Goal: Task Accomplishment & Management: Manage account settings

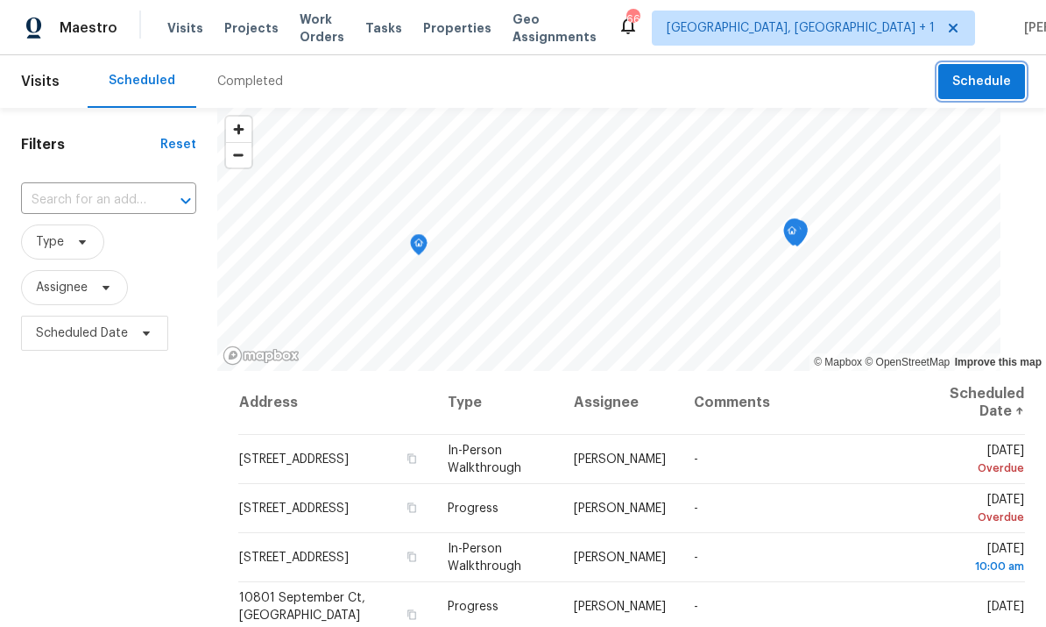
click at [982, 72] on span "Schedule" at bounding box center [981, 82] width 59 height 22
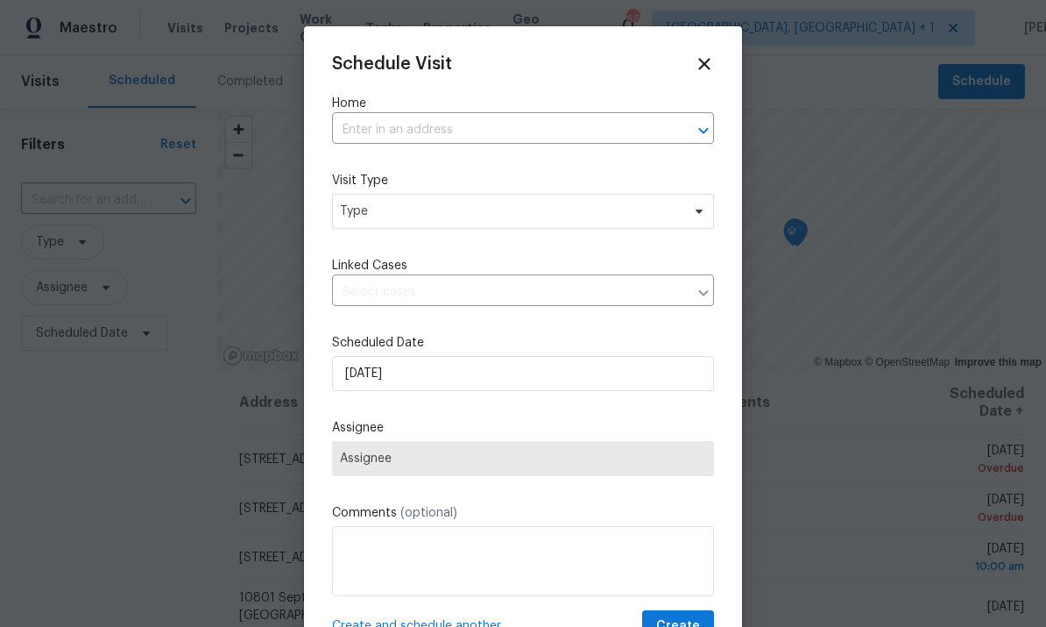
click at [414, 127] on input "text" at bounding box center [498, 130] width 333 height 27
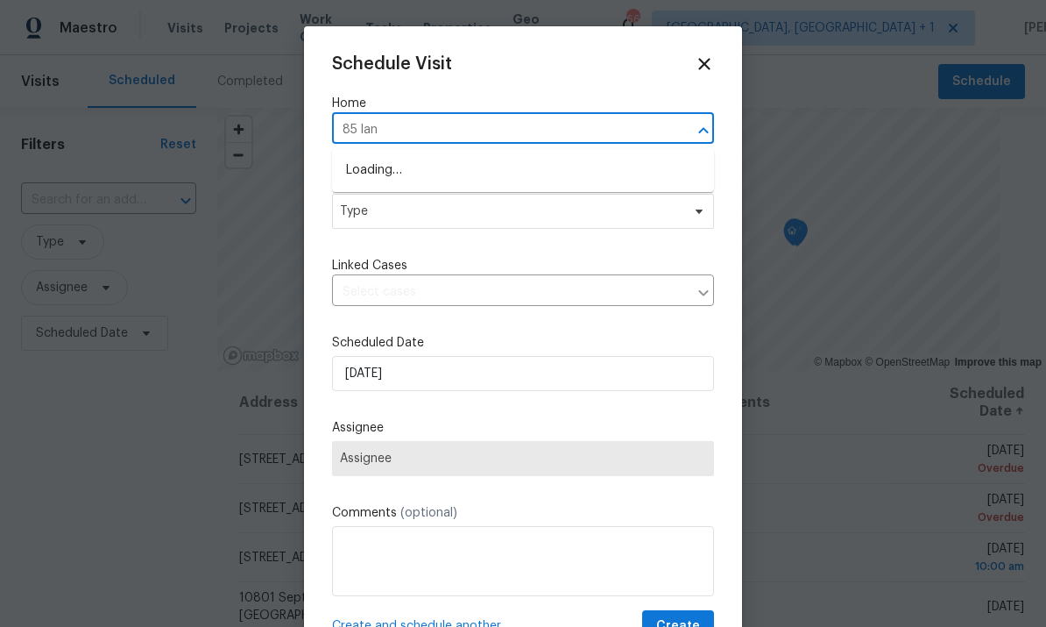
type input "85 land"
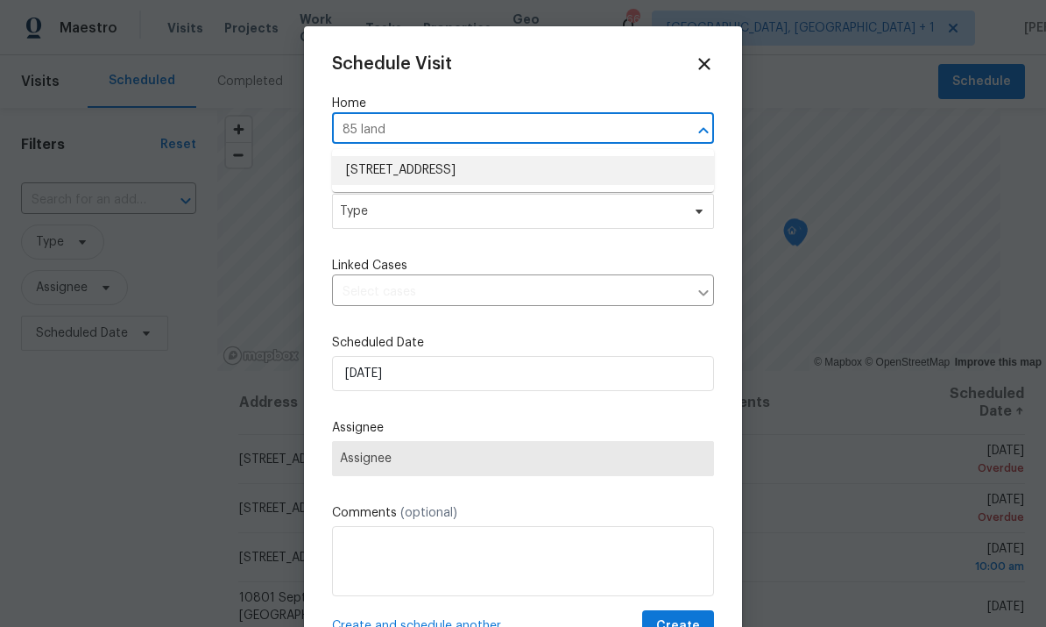
click at [480, 173] on li "[STREET_ADDRESS]" at bounding box center [523, 170] width 382 height 29
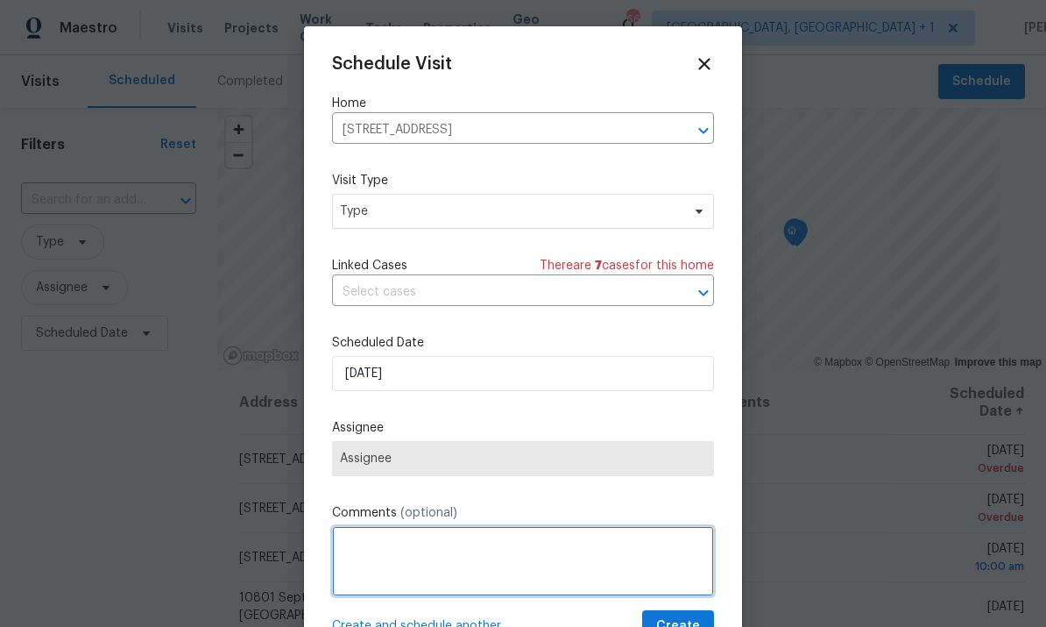
click at [417, 549] on textarea at bounding box center [523, 561] width 382 height 70
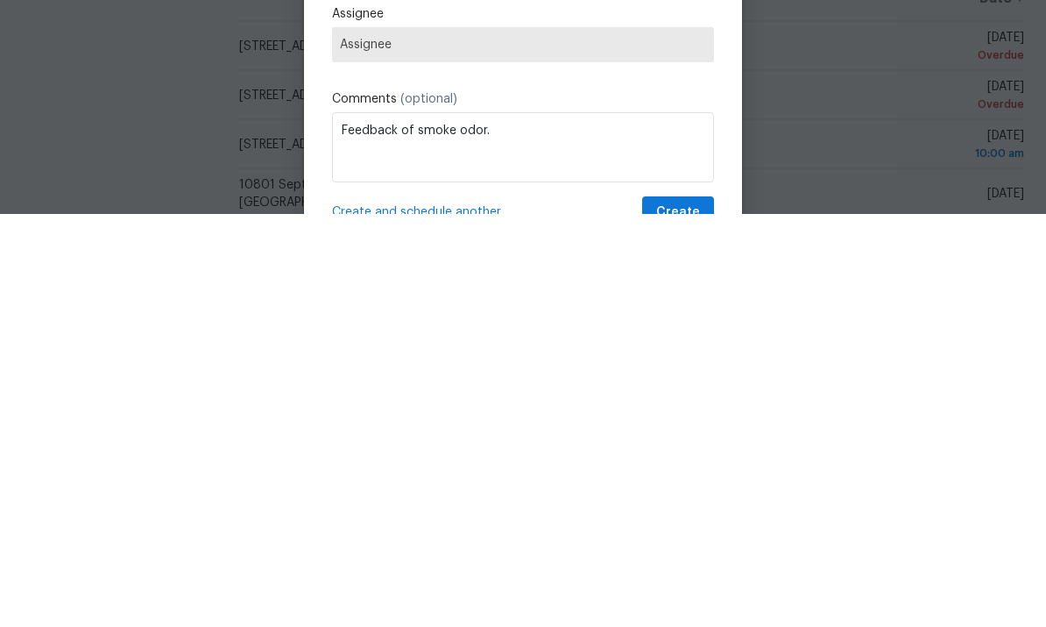
scroll to position [66, 0]
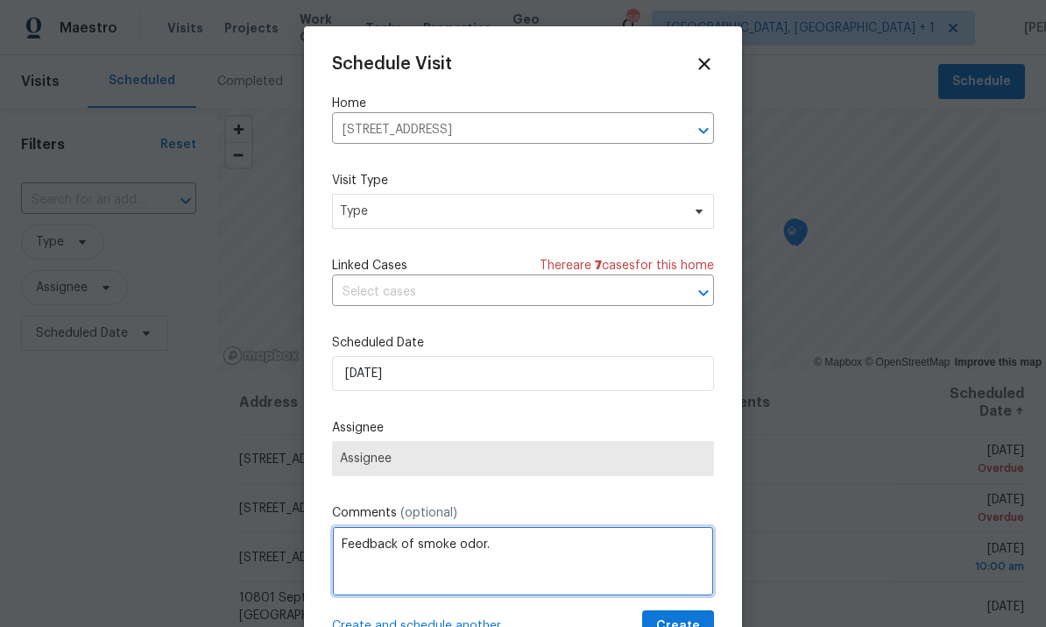
type textarea "Feedback of smoke odor."
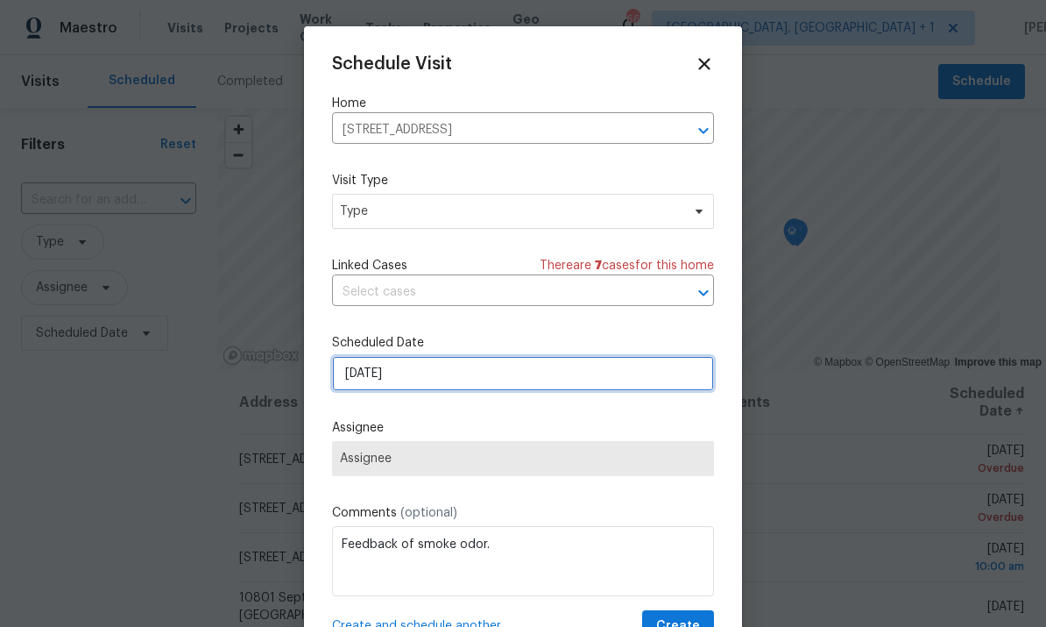
click at [602, 386] on input "[DATE]" at bounding box center [523, 373] width 382 height 35
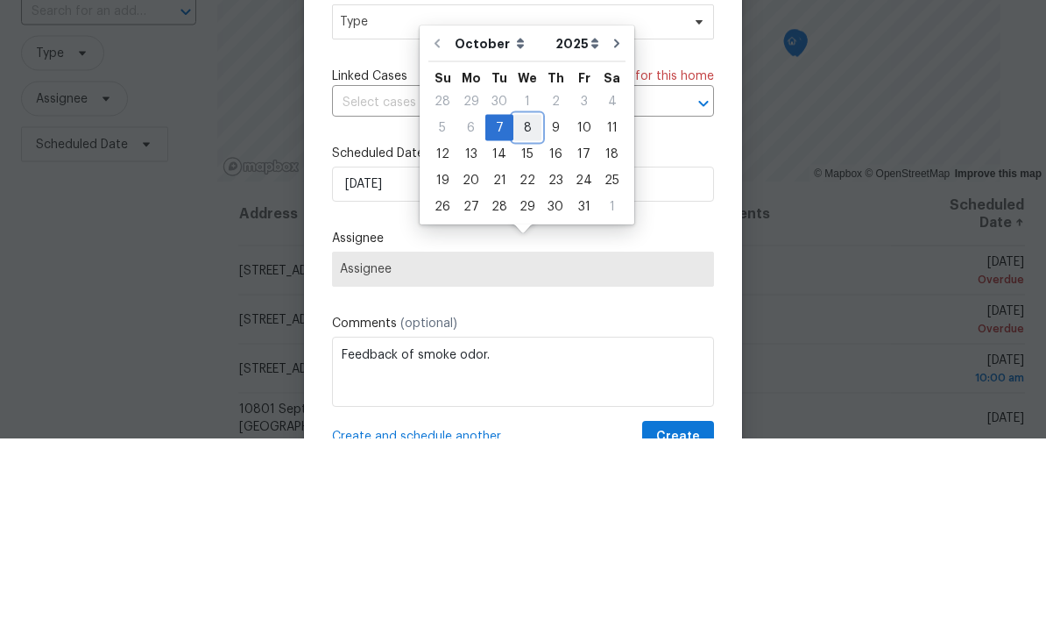
click at [524, 304] on div "8" at bounding box center [527, 316] width 28 height 25
type input "[DATE]"
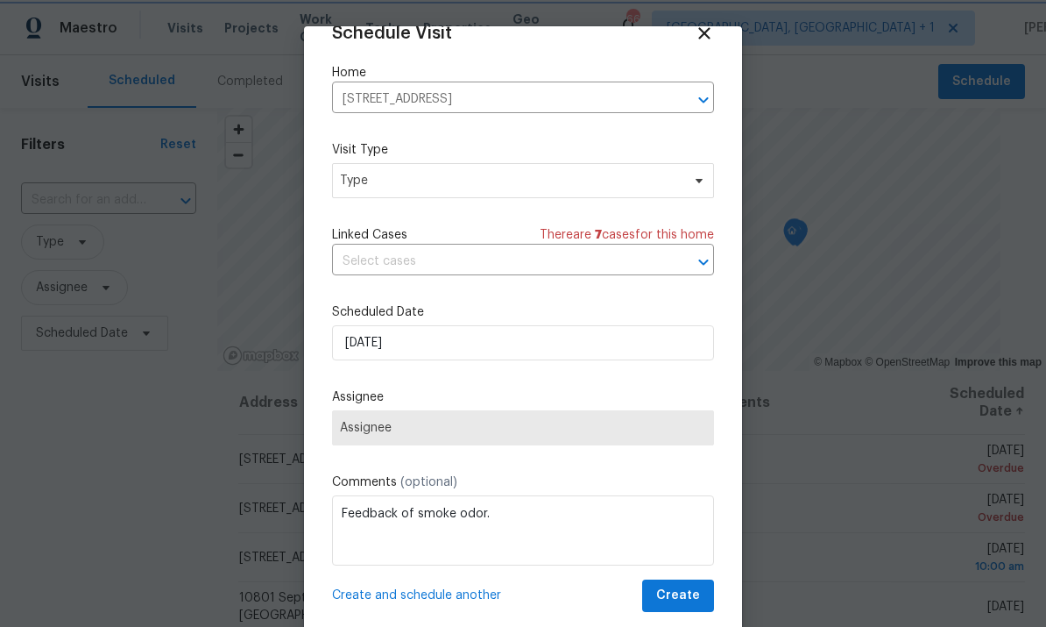
scroll to position [34, 0]
click at [682, 609] on button "Create" at bounding box center [678, 595] width 72 height 32
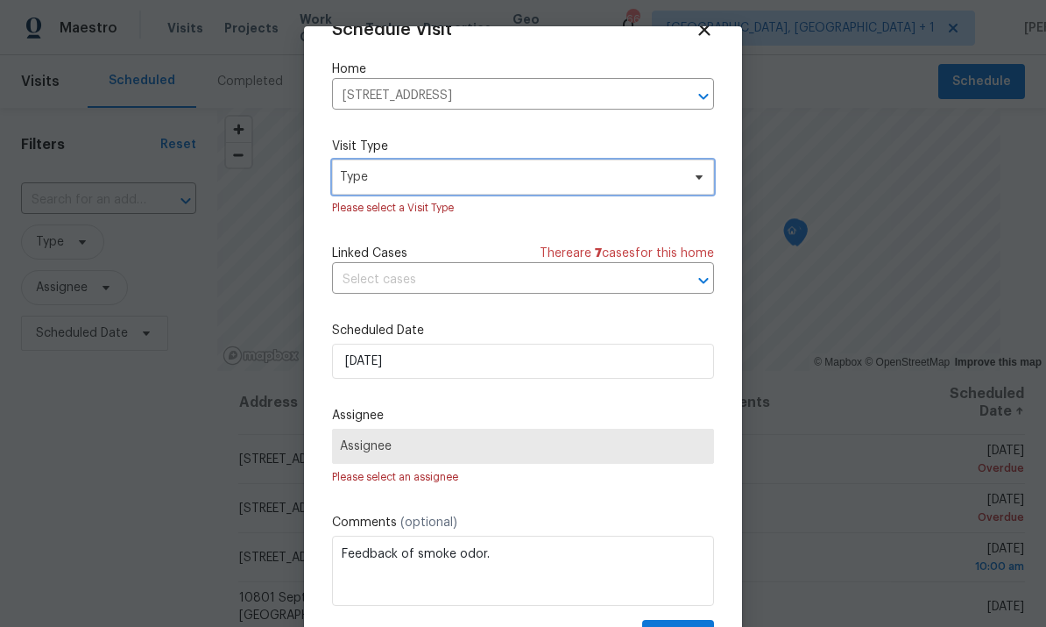
click at [683, 183] on span "Type" at bounding box center [523, 176] width 382 height 35
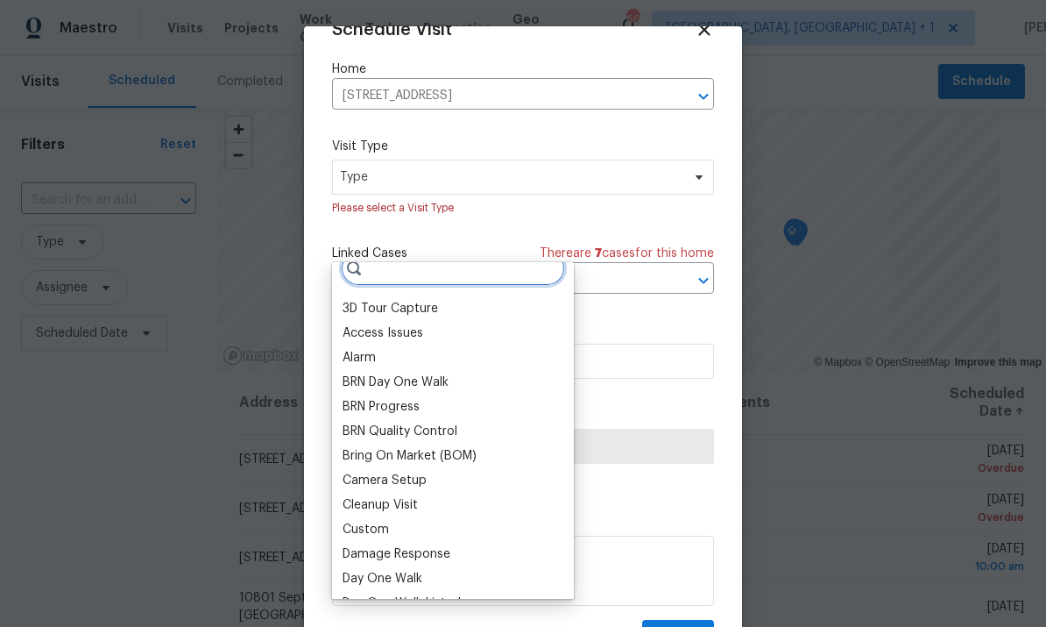
scroll to position [18, 0]
click at [398, 518] on div "Custom" at bounding box center [452, 530] width 231 height 25
click at [379, 521] on div "Custom" at bounding box center [366, 530] width 46 height 18
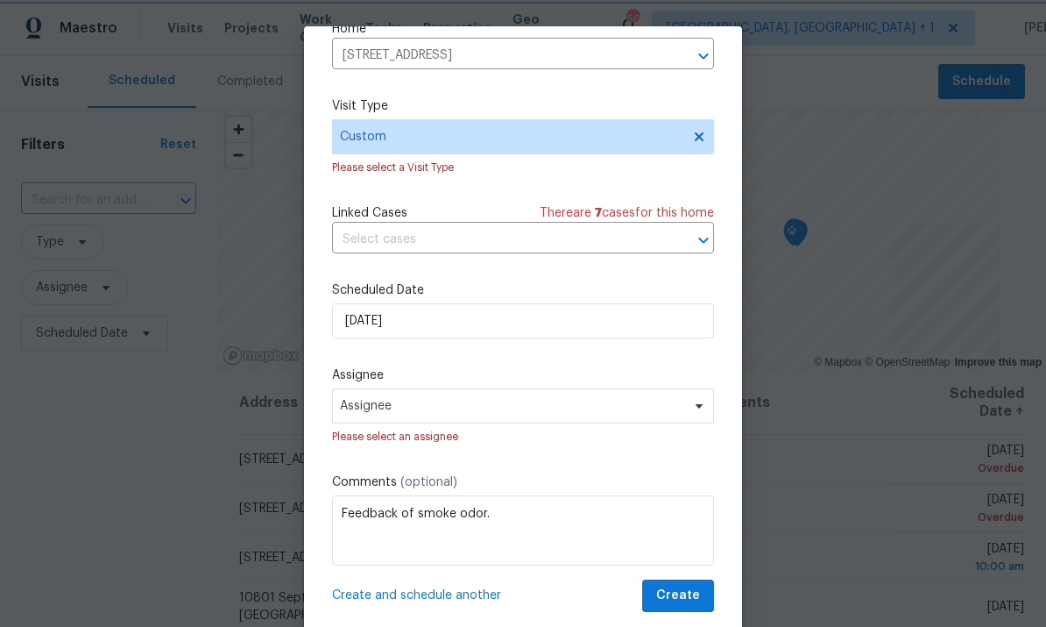
scroll to position [78, 0]
click at [688, 406] on span at bounding box center [696, 406] width 19 height 14
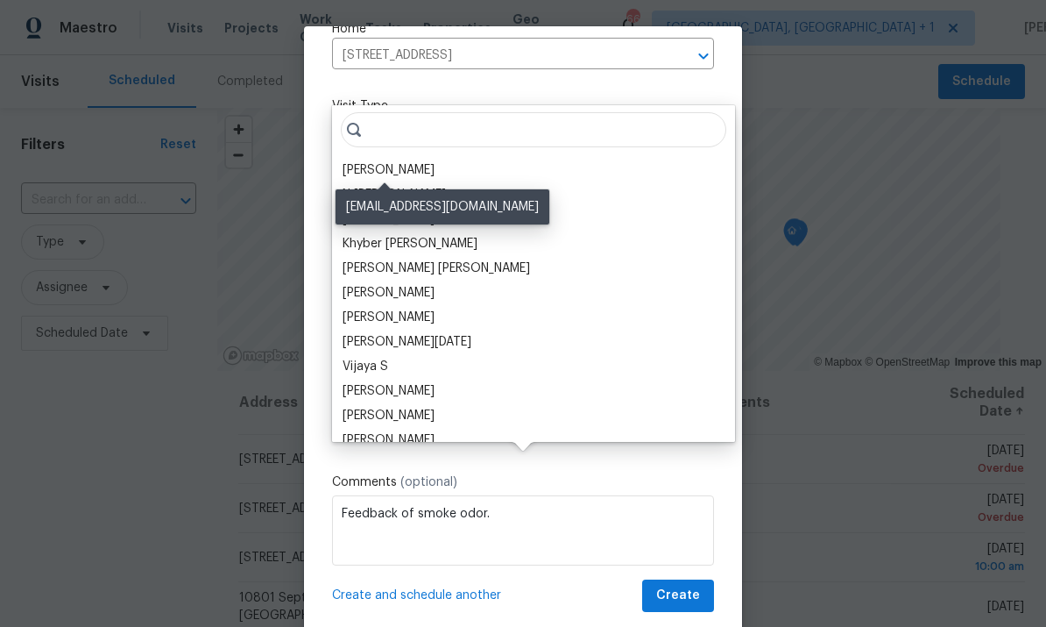
click at [403, 161] on div "[PERSON_NAME]" at bounding box center [389, 170] width 92 height 18
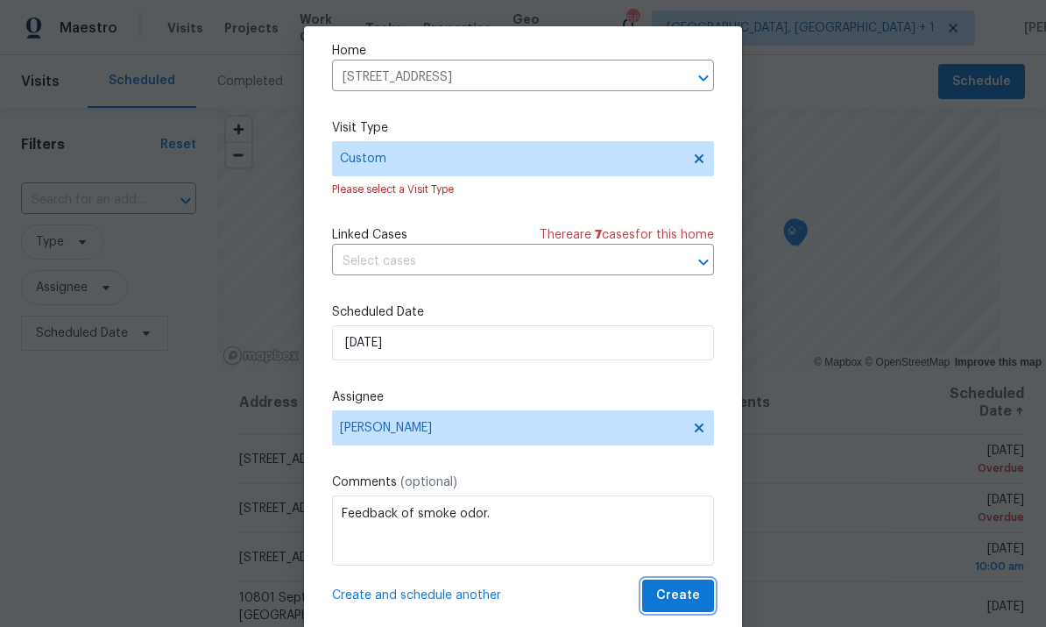
click at [672, 591] on span "Create" at bounding box center [678, 595] width 44 height 22
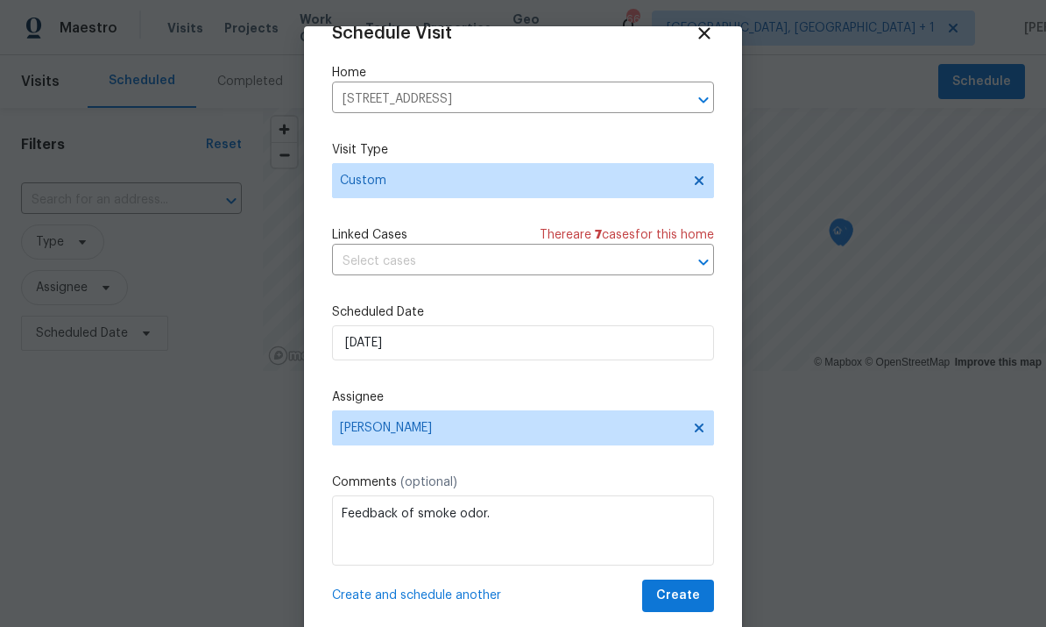
scroll to position [0, 0]
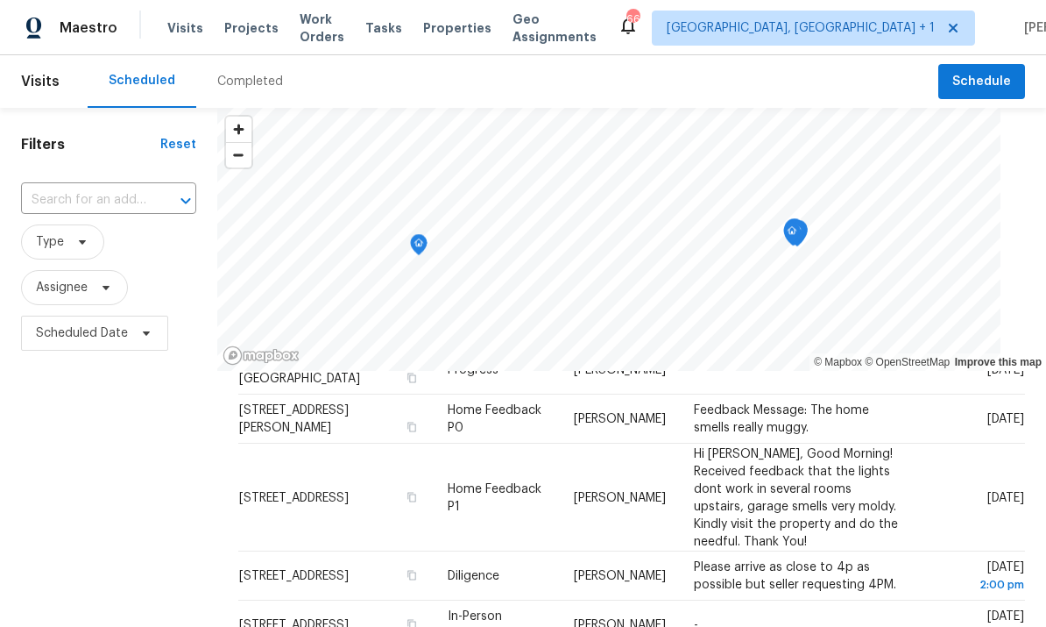
scroll to position [245, 0]
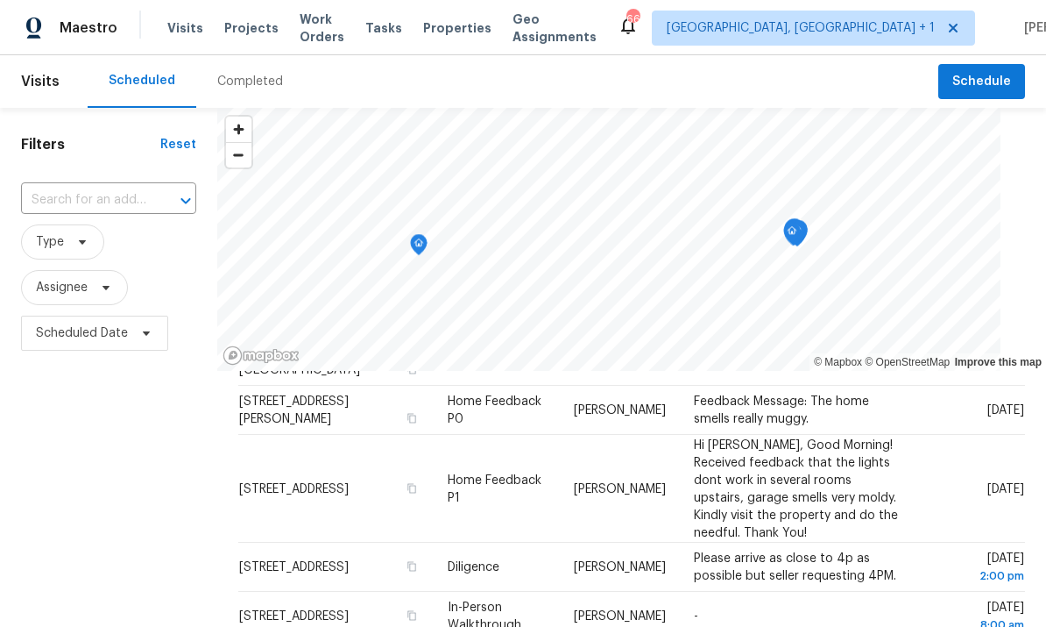
click at [0, 0] on icon at bounding box center [0, 0] width 0 height 0
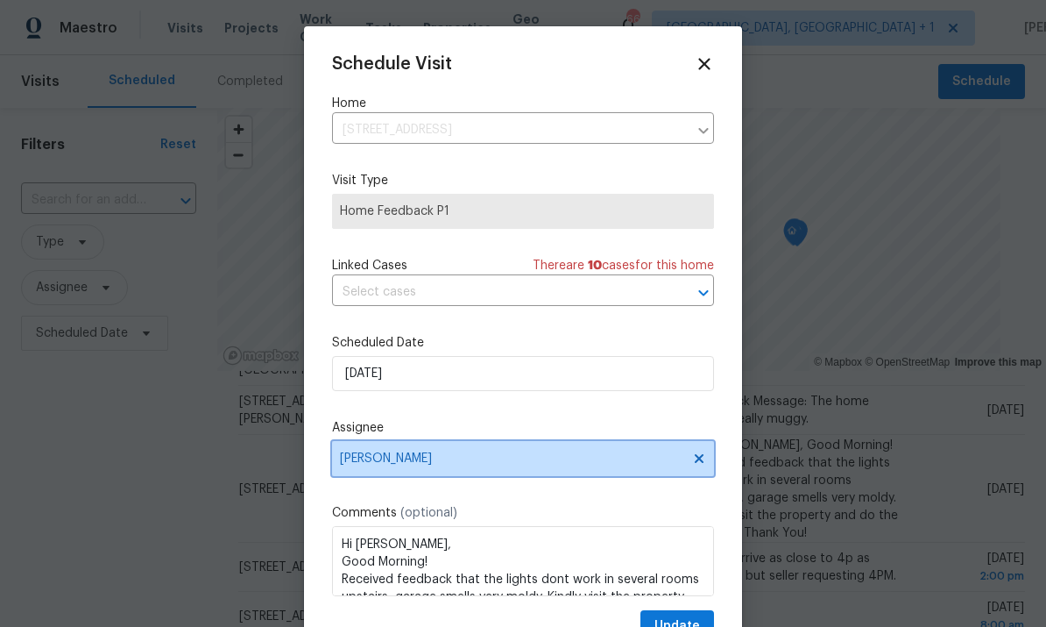
click at [523, 463] on span "[PERSON_NAME]" at bounding box center [511, 458] width 343 height 14
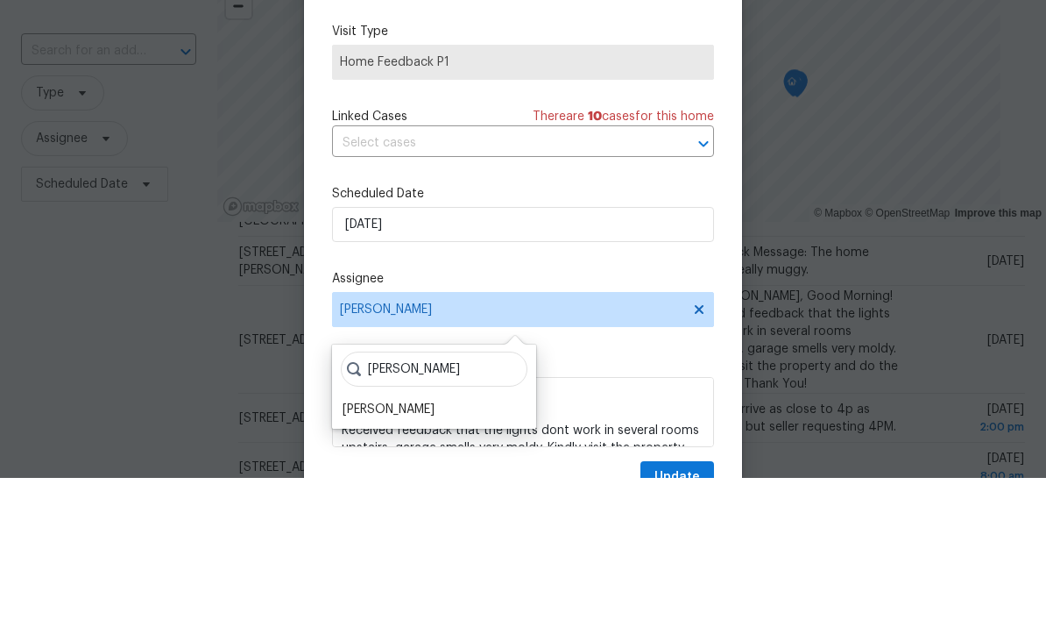
scroll to position [66, 0]
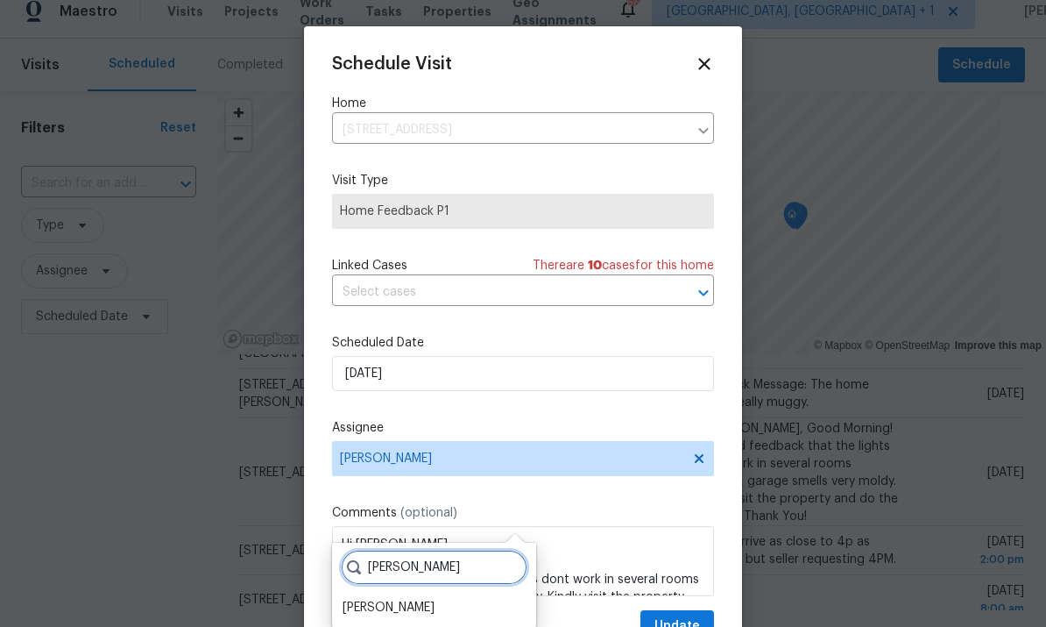
type input "[PERSON_NAME]"
click at [401, 598] on div "[PERSON_NAME]" at bounding box center [389, 607] width 92 height 18
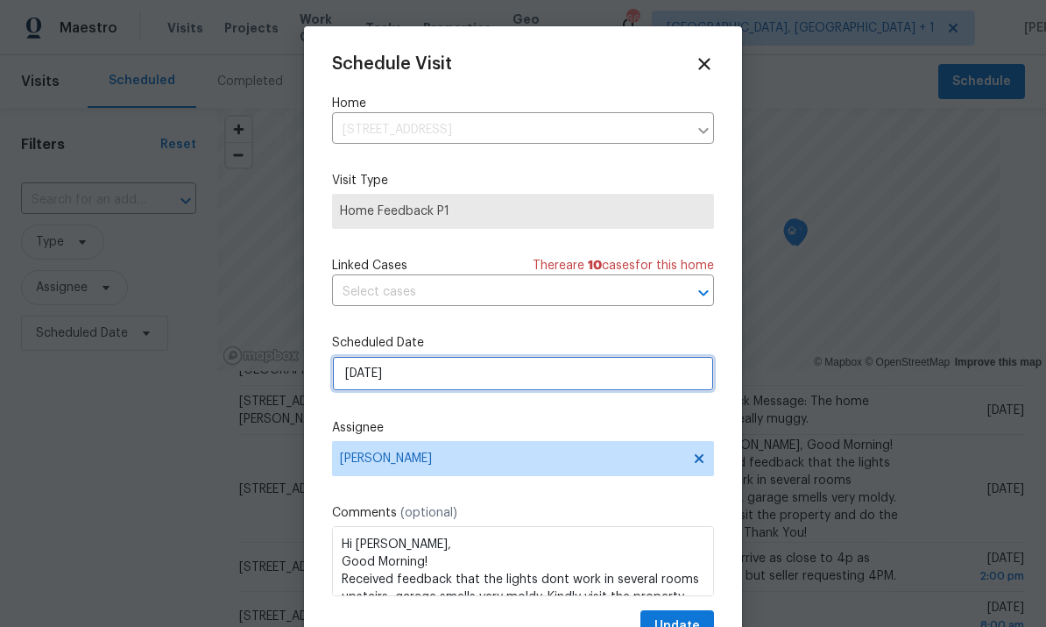
click at [476, 374] on input "[DATE]" at bounding box center [523, 373] width 382 height 35
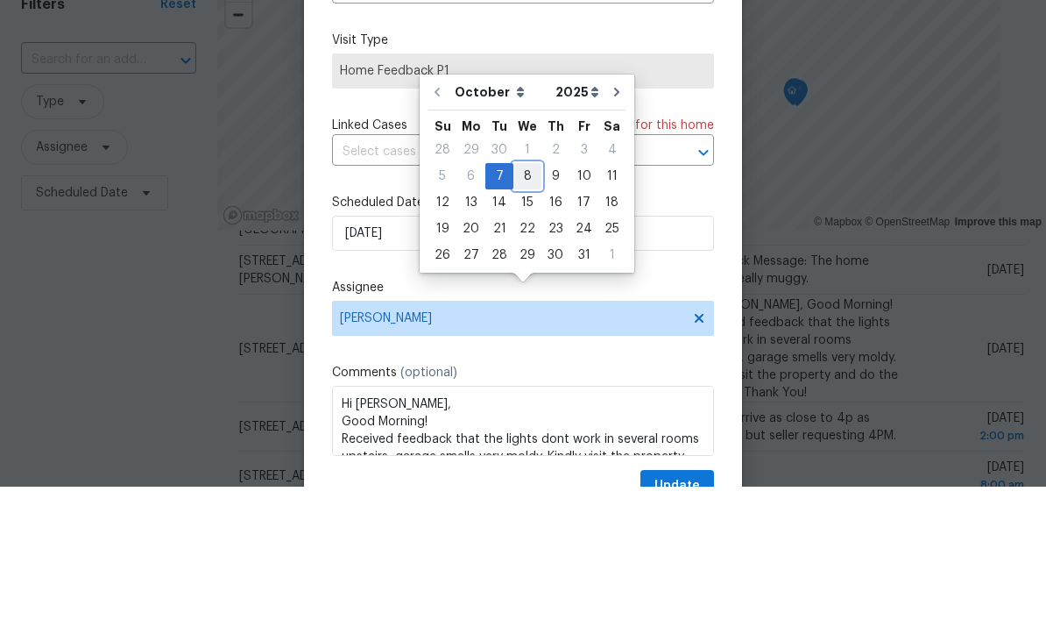
click at [525, 304] on div "8" at bounding box center [527, 316] width 28 height 25
type input "[DATE]"
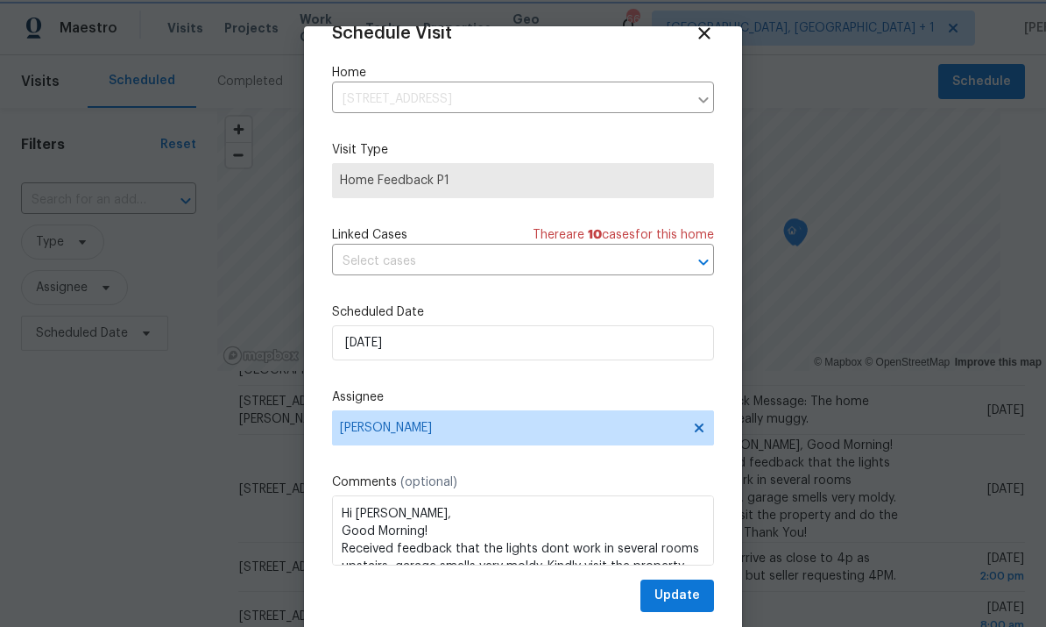
scroll to position [34, 0]
click at [684, 598] on span "Update" at bounding box center [678, 595] width 46 height 22
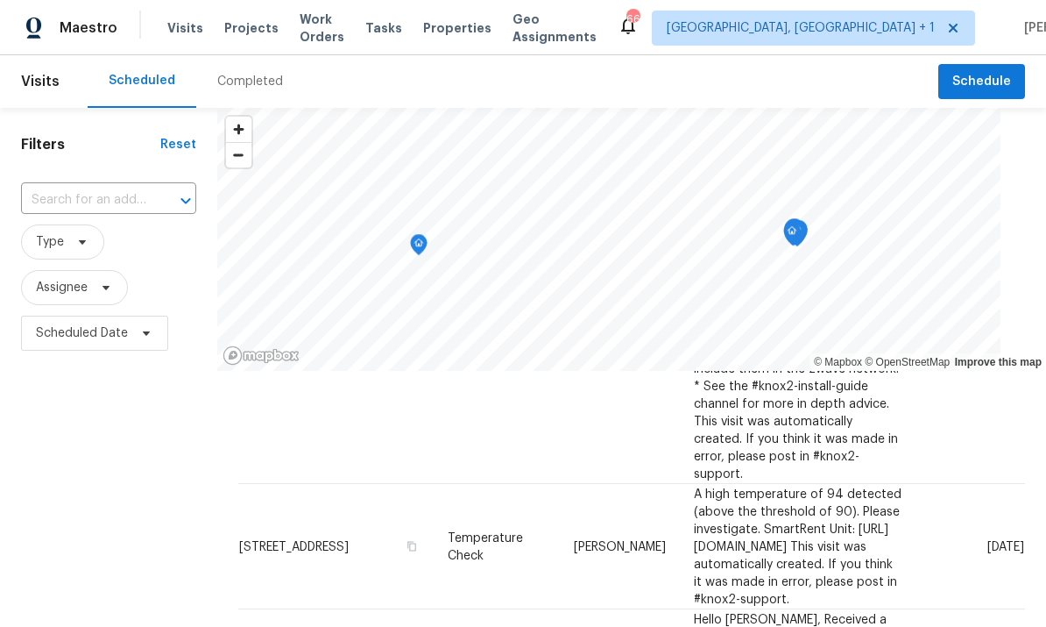
scroll to position [972, 0]
click at [0, 0] on icon at bounding box center [0, 0] width 0 height 0
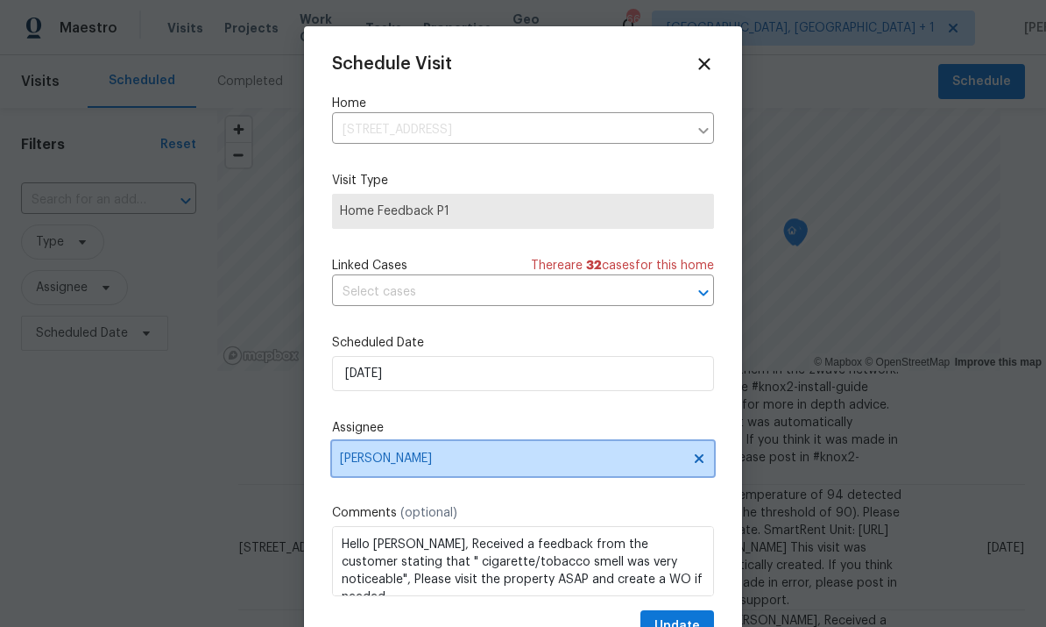
click at [694, 460] on icon at bounding box center [699, 458] width 14 height 14
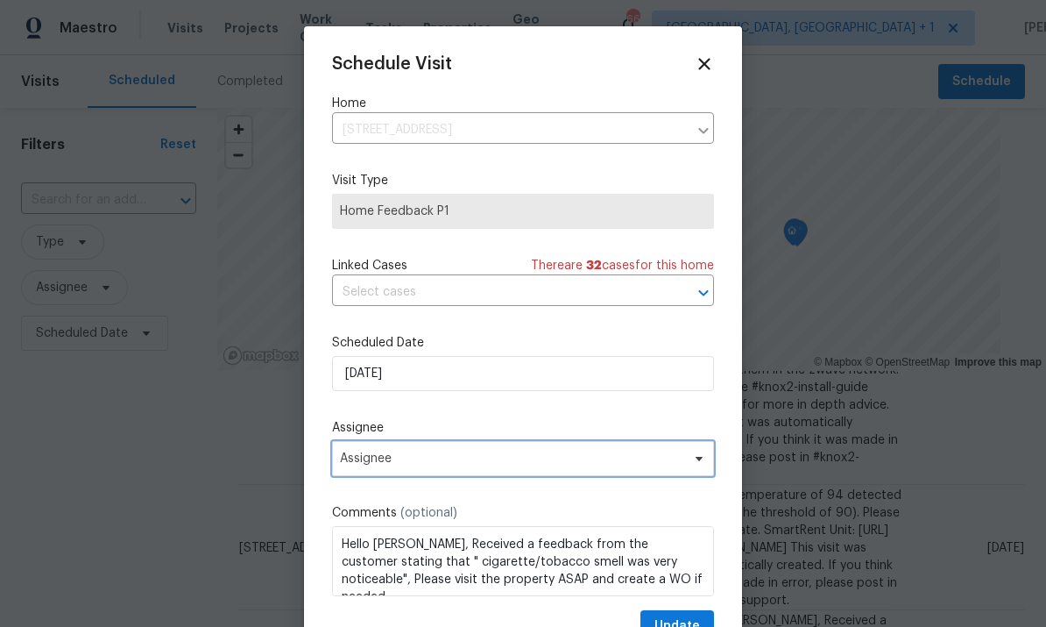
click at [410, 463] on span "Assignee" at bounding box center [511, 458] width 343 height 14
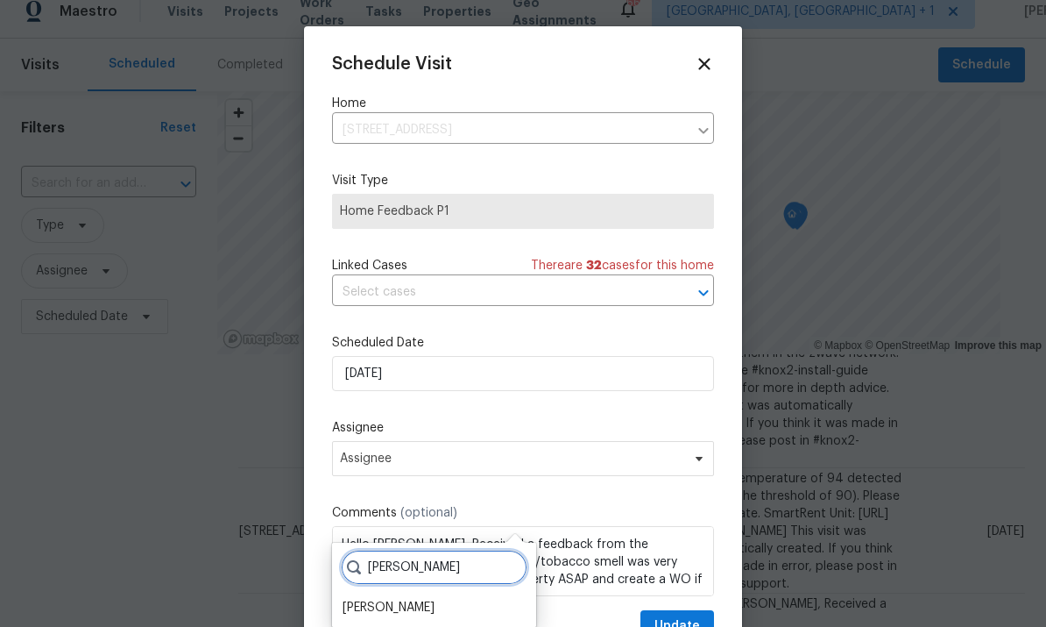
type input "[PERSON_NAME]"
click at [403, 598] on div "[PERSON_NAME]" at bounding box center [389, 607] width 92 height 18
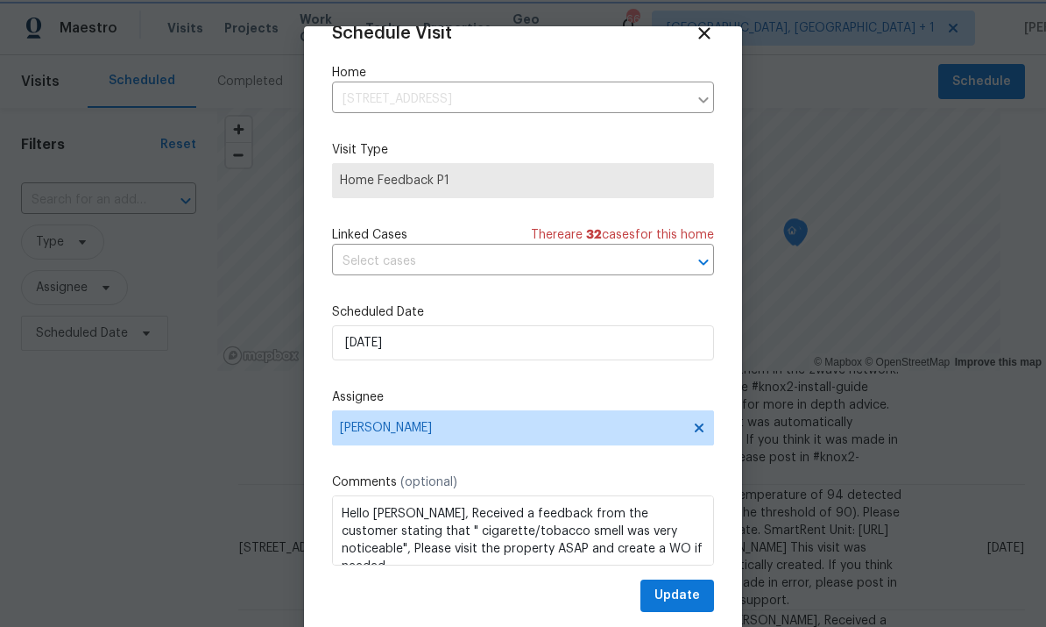
scroll to position [34, 0]
click at [670, 590] on span "Update" at bounding box center [678, 595] width 46 height 22
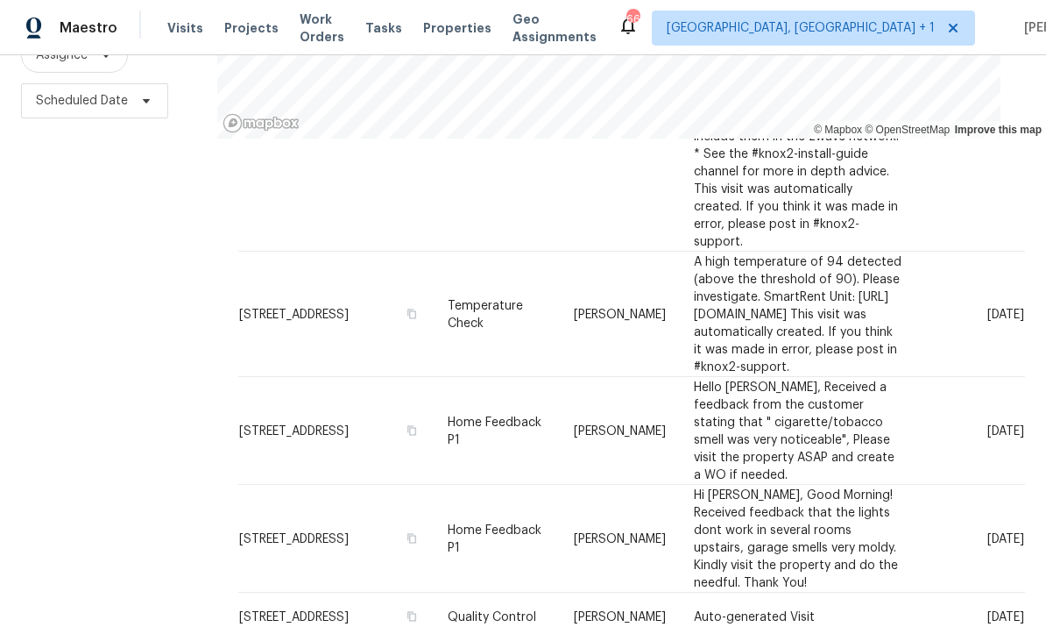
scroll to position [972, 0]
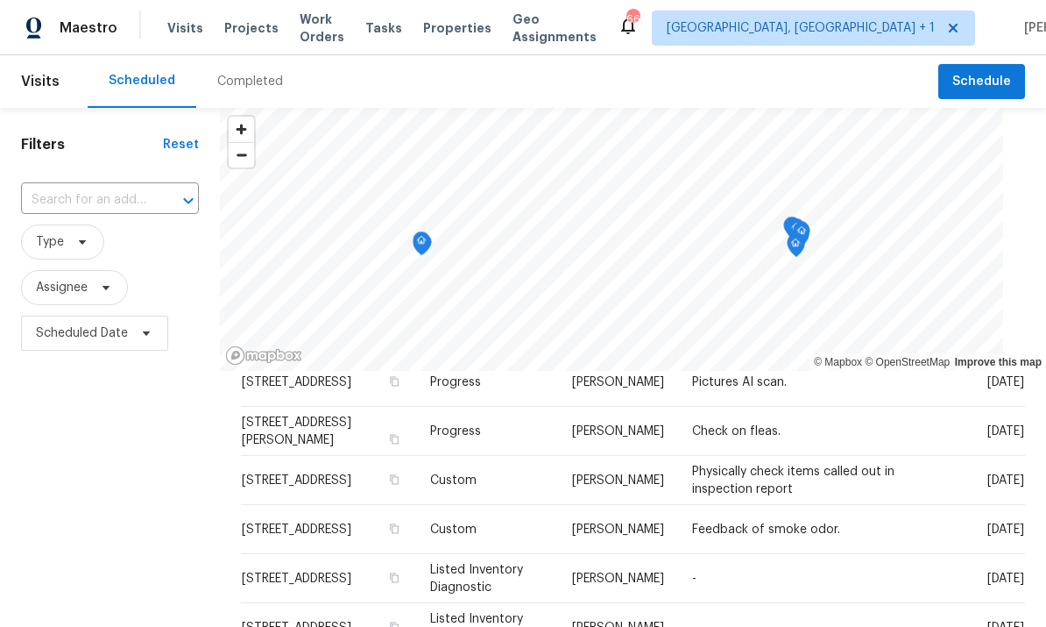
scroll to position [450, 0]
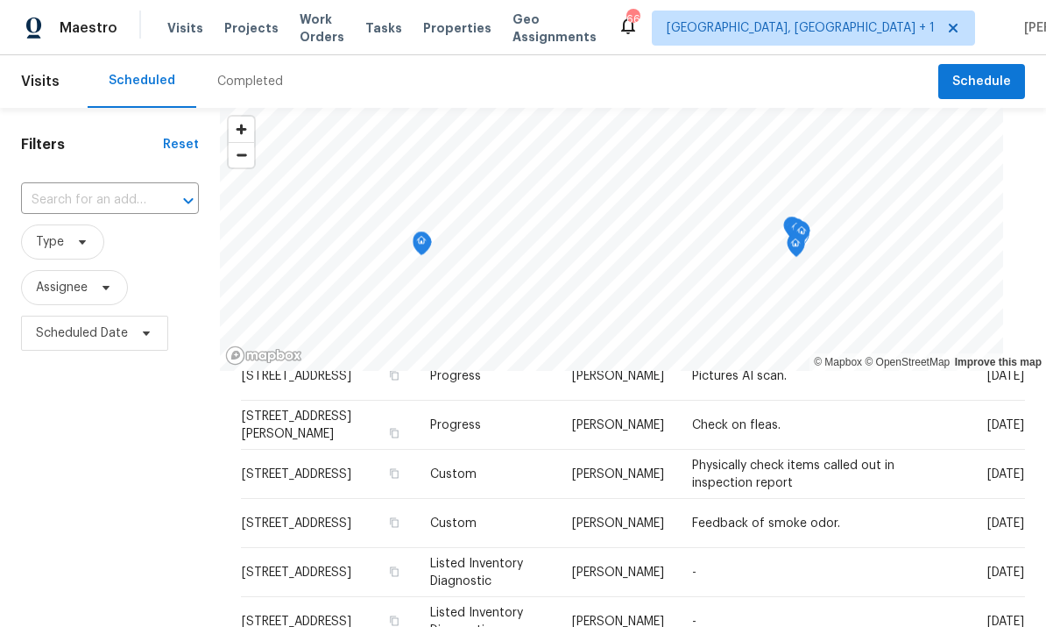
click at [0, 0] on icon at bounding box center [0, 0] width 0 height 0
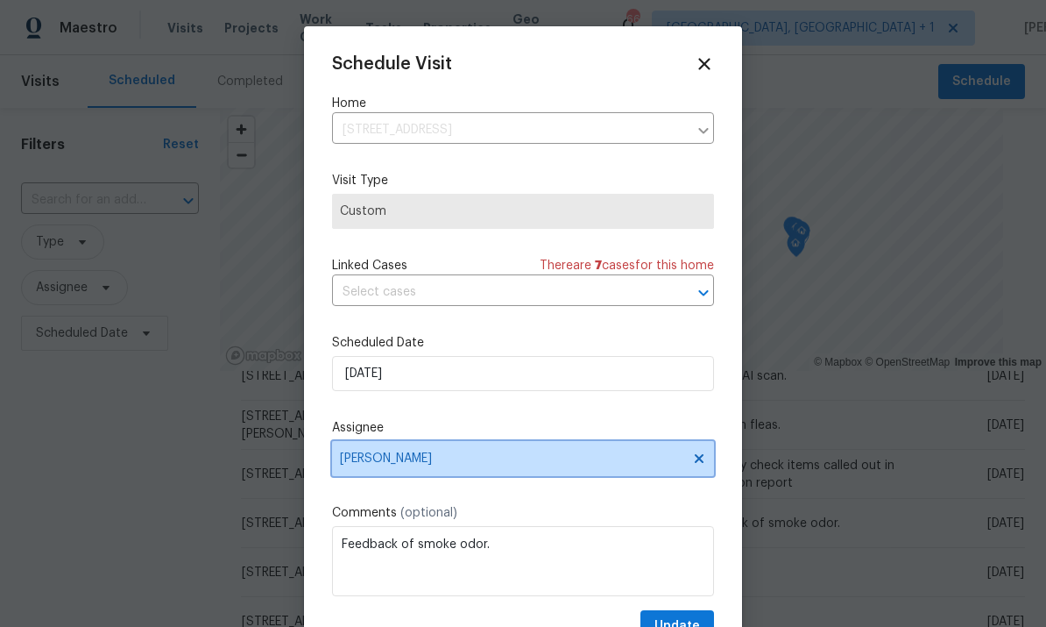
click at [688, 465] on span at bounding box center [696, 458] width 19 height 14
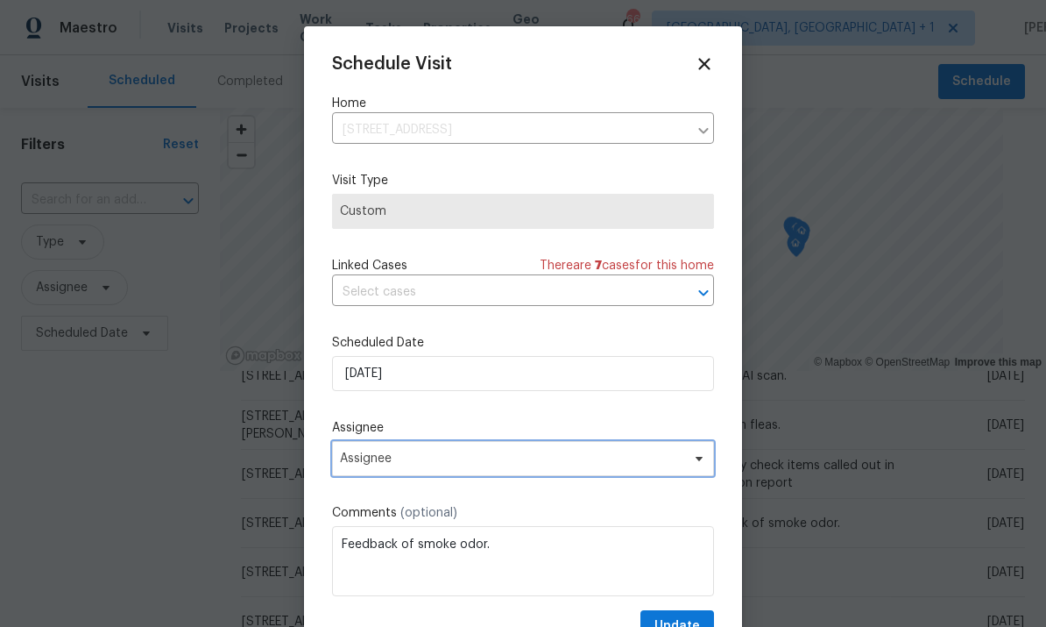
click at [687, 464] on span at bounding box center [696, 458] width 19 height 14
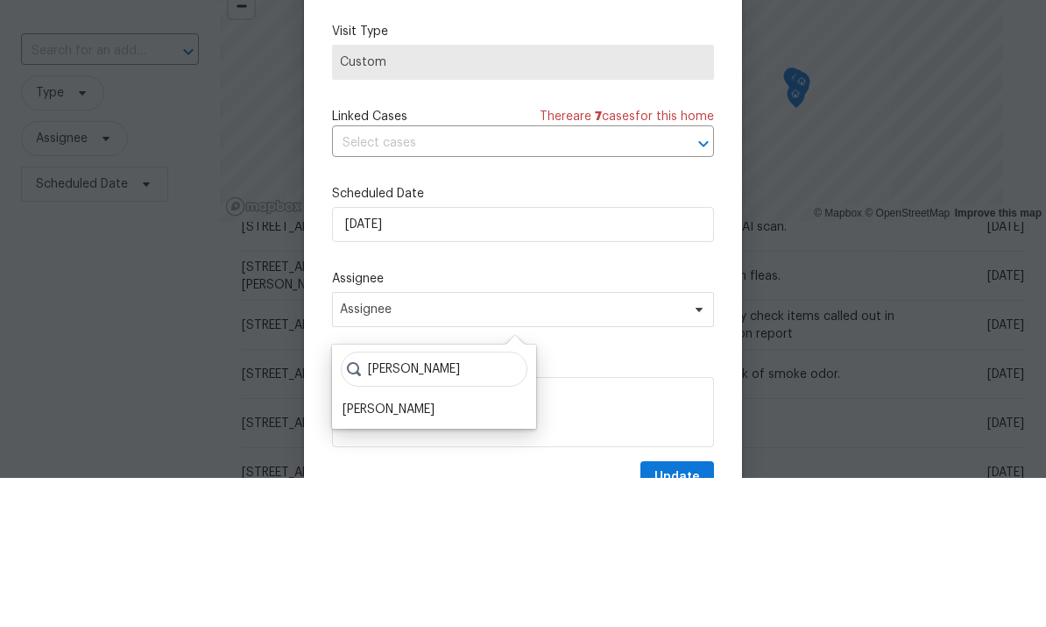
scroll to position [66, 0]
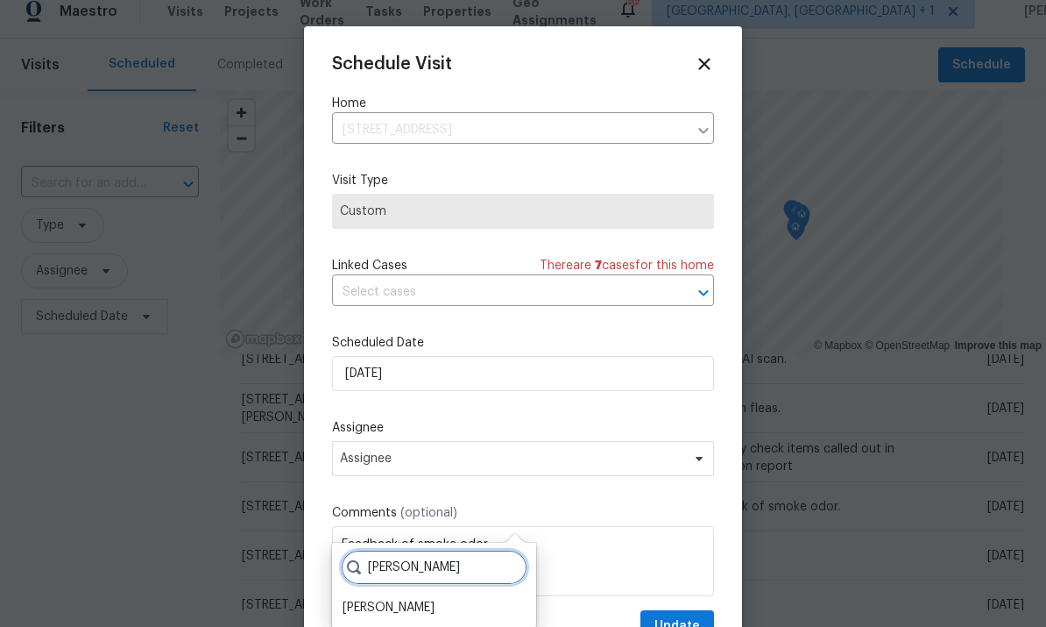
type input "[PERSON_NAME]"
click at [401, 598] on div "[PERSON_NAME]" at bounding box center [389, 607] width 92 height 18
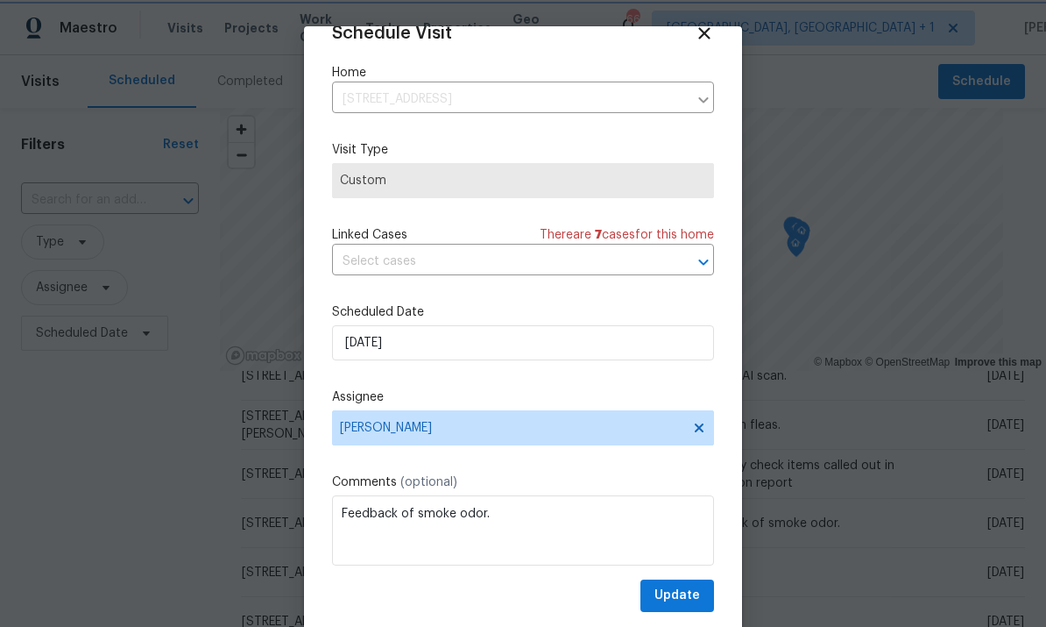
scroll to position [34, 0]
click at [680, 591] on span "Update" at bounding box center [678, 595] width 46 height 22
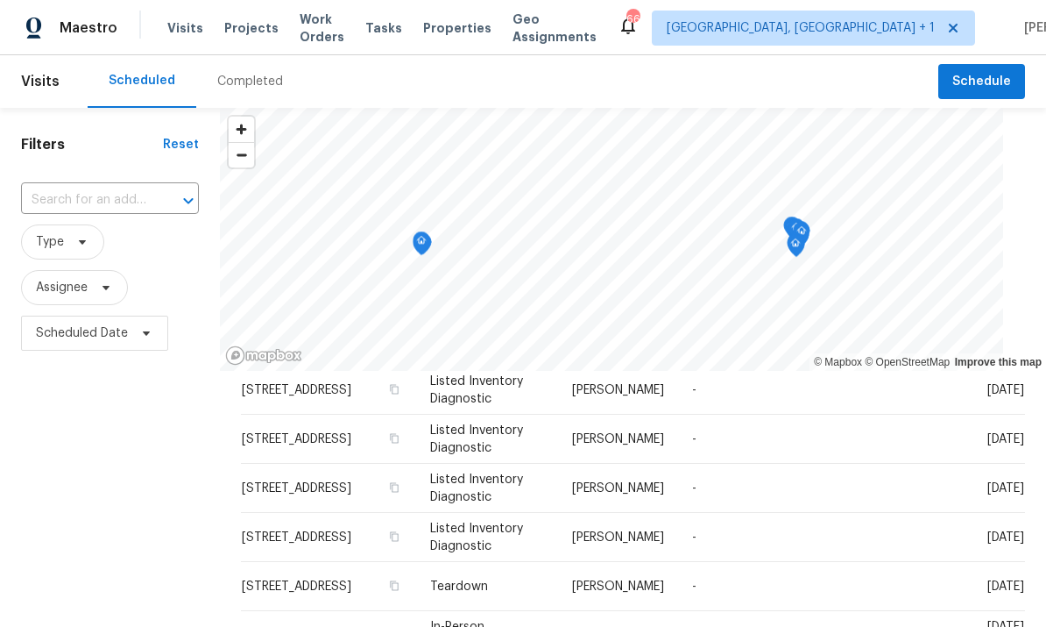
scroll to position [634, 0]
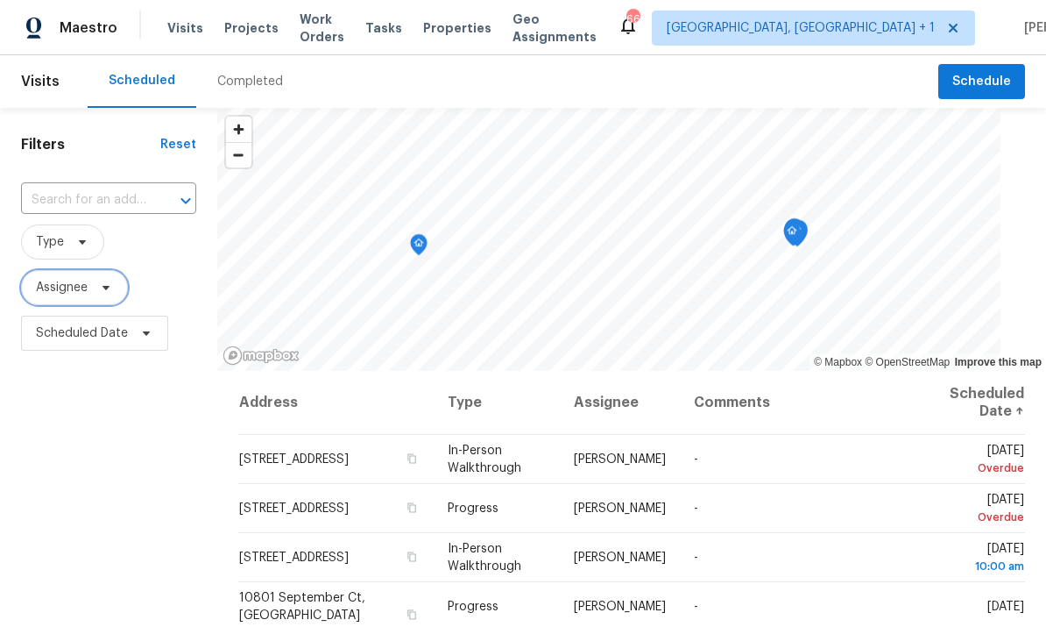
click at [106, 281] on span "Assignee" at bounding box center [74, 287] width 107 height 35
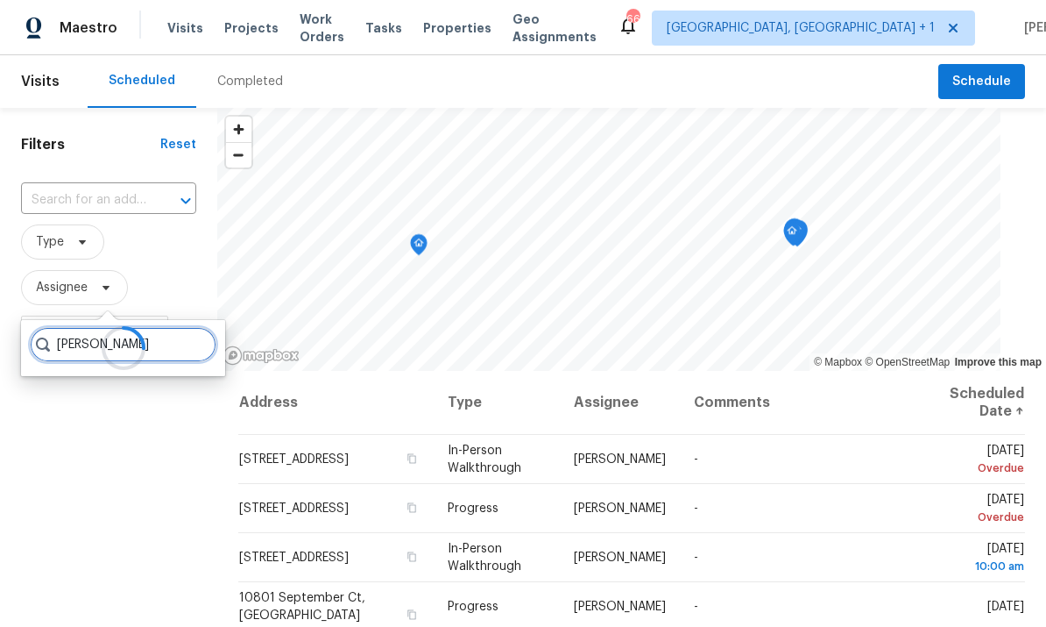
type input "[PERSON_NAME]"
click at [138, 471] on div "Filters Reset ​ Type Assignee Scheduled Date" at bounding box center [108, 490] width 217 height 764
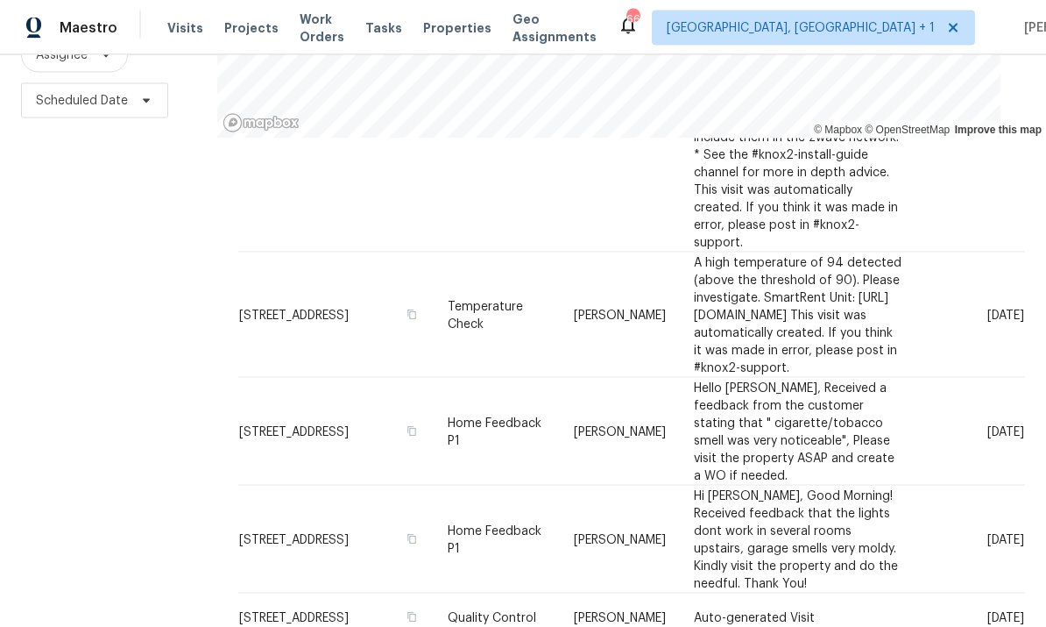
scroll to position [66, 0]
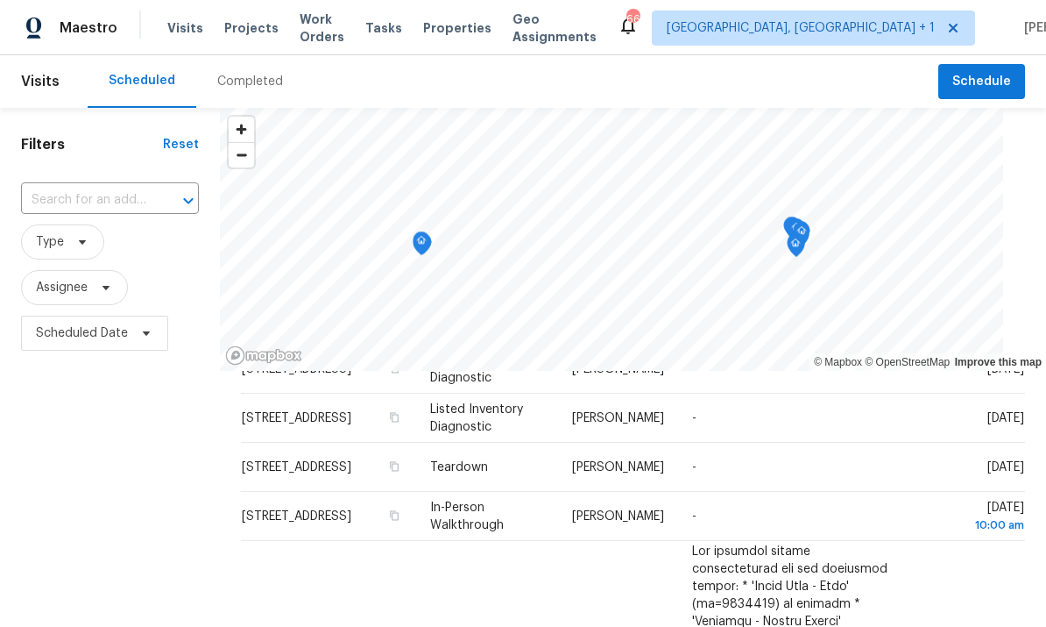
scroll to position [754, 0]
